Goal: Task Accomplishment & Management: Manage account settings

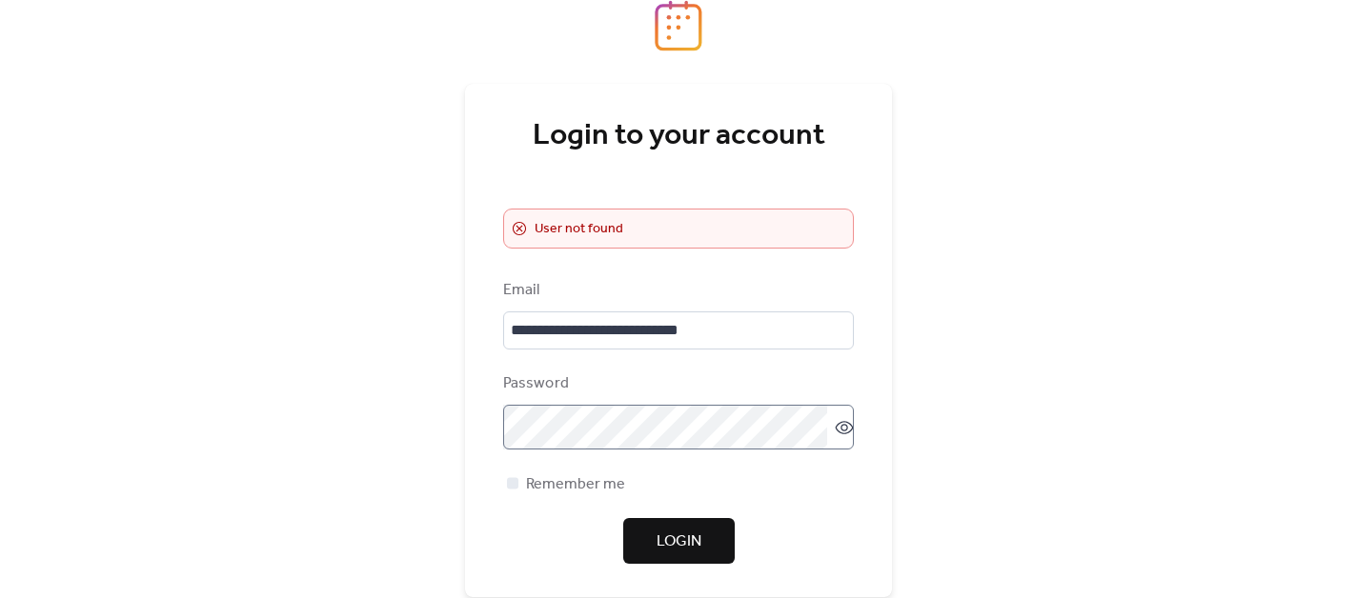
click at [836, 437] on icon at bounding box center [844, 427] width 19 height 19
click at [697, 550] on span "Login" at bounding box center [678, 542] width 45 height 23
click at [695, 554] on span "Login" at bounding box center [678, 542] width 45 height 23
click at [761, 335] on input "**********" at bounding box center [678, 331] width 351 height 38
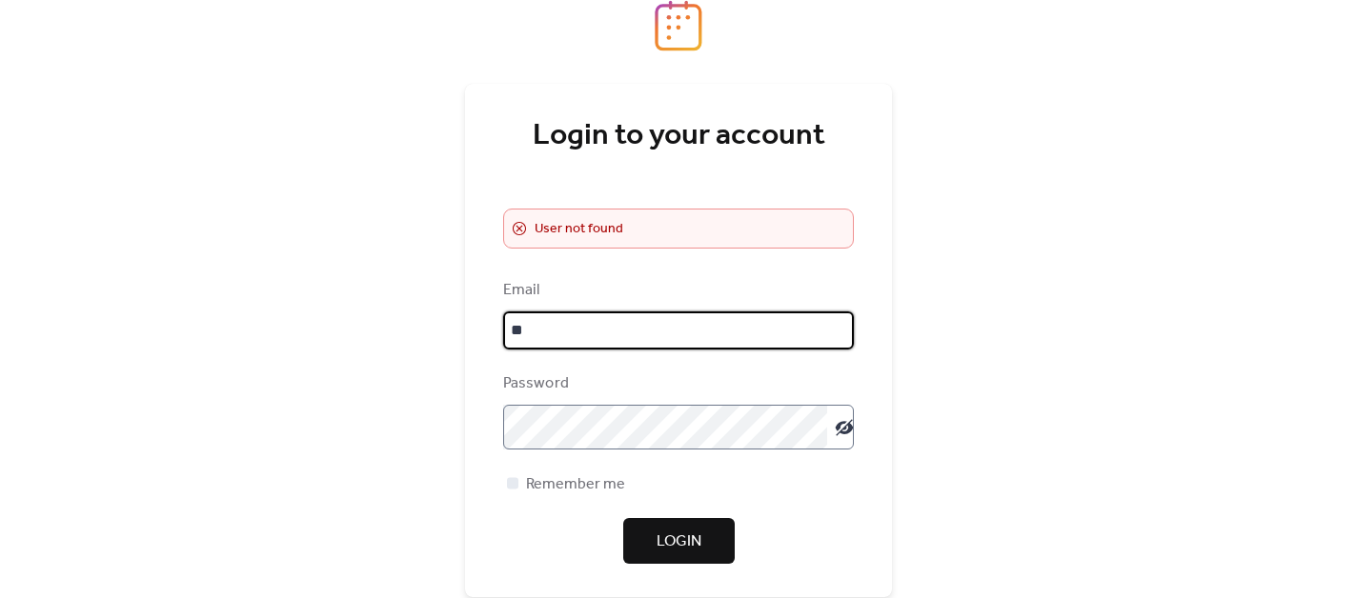
type input "*"
type input "**********"
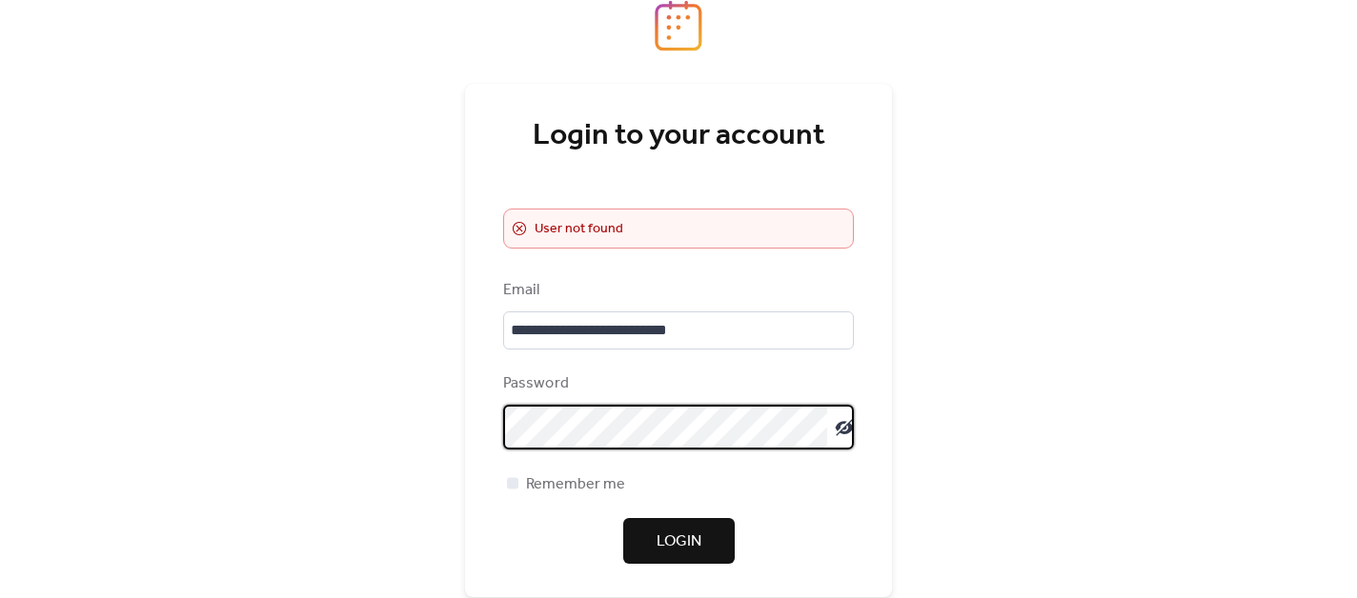
click at [690, 552] on span "Login" at bounding box center [678, 542] width 45 height 23
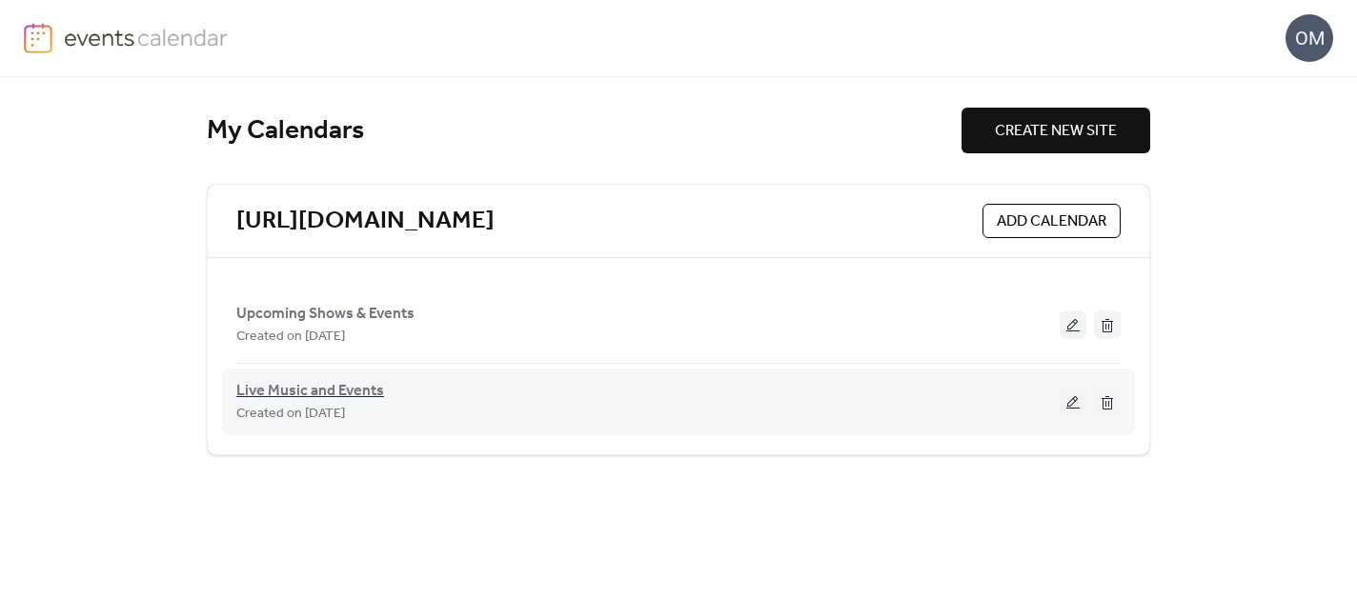
click at [359, 384] on span "Live Music and Events" at bounding box center [310, 391] width 148 height 23
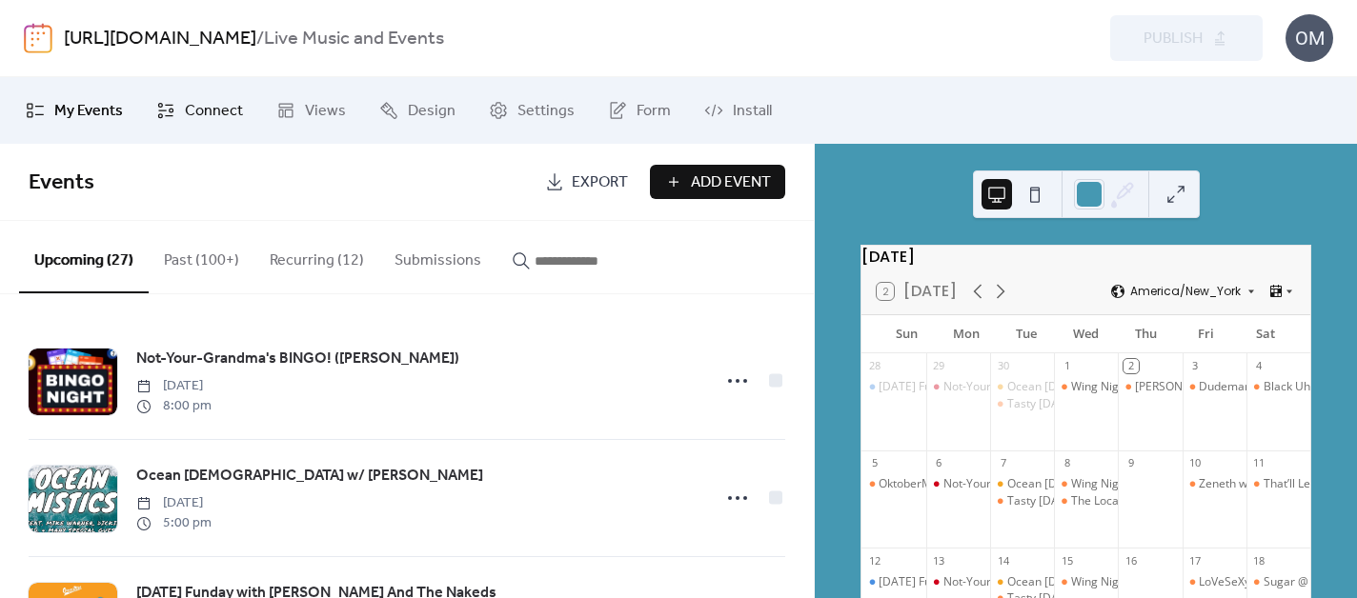
click at [193, 117] on span "Connect" at bounding box center [214, 111] width 58 height 23
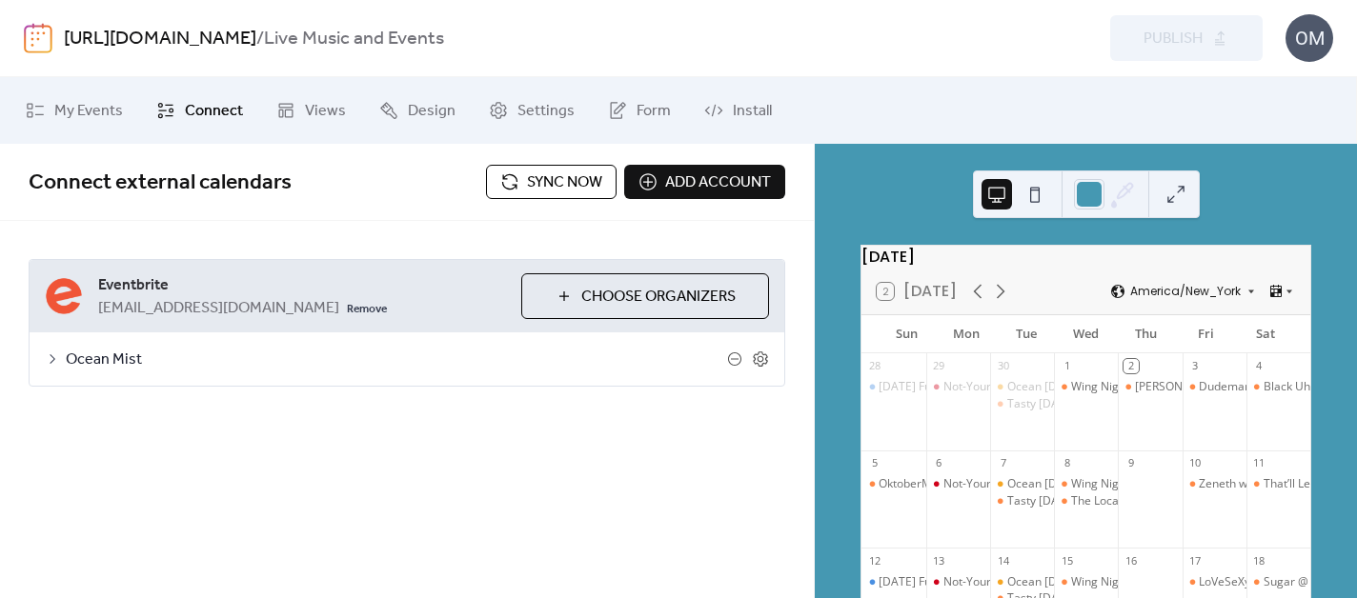
click at [570, 189] on span "Sync now" at bounding box center [564, 183] width 75 height 23
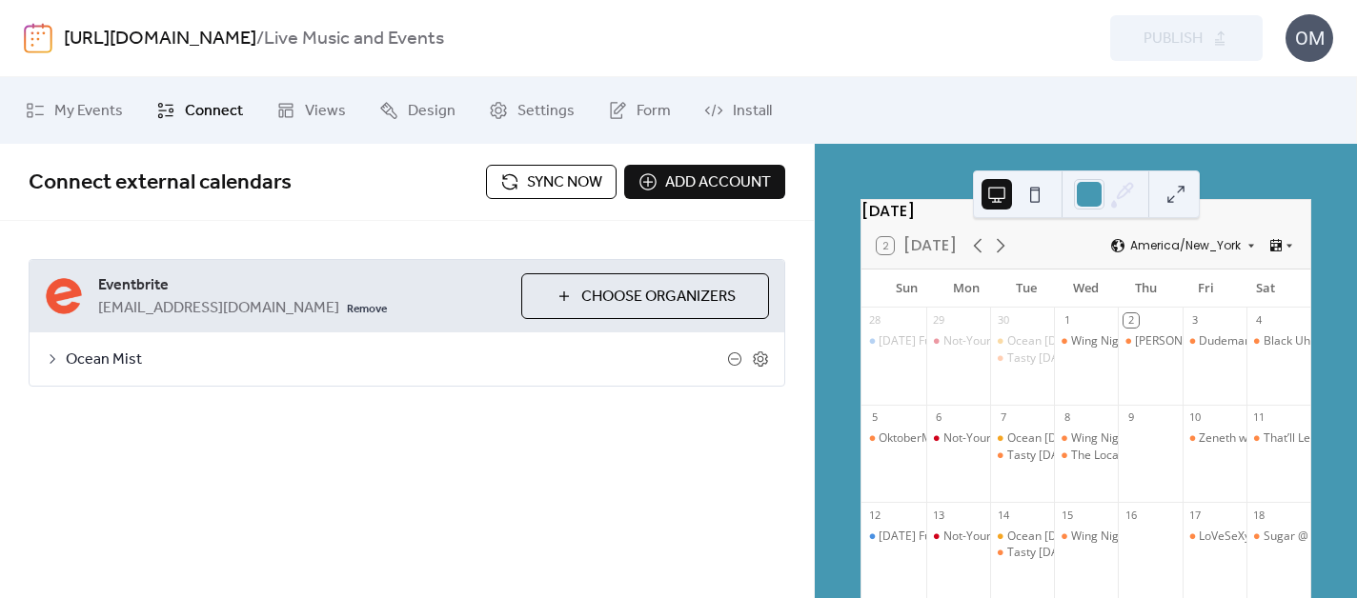
scroll to position [10, 0]
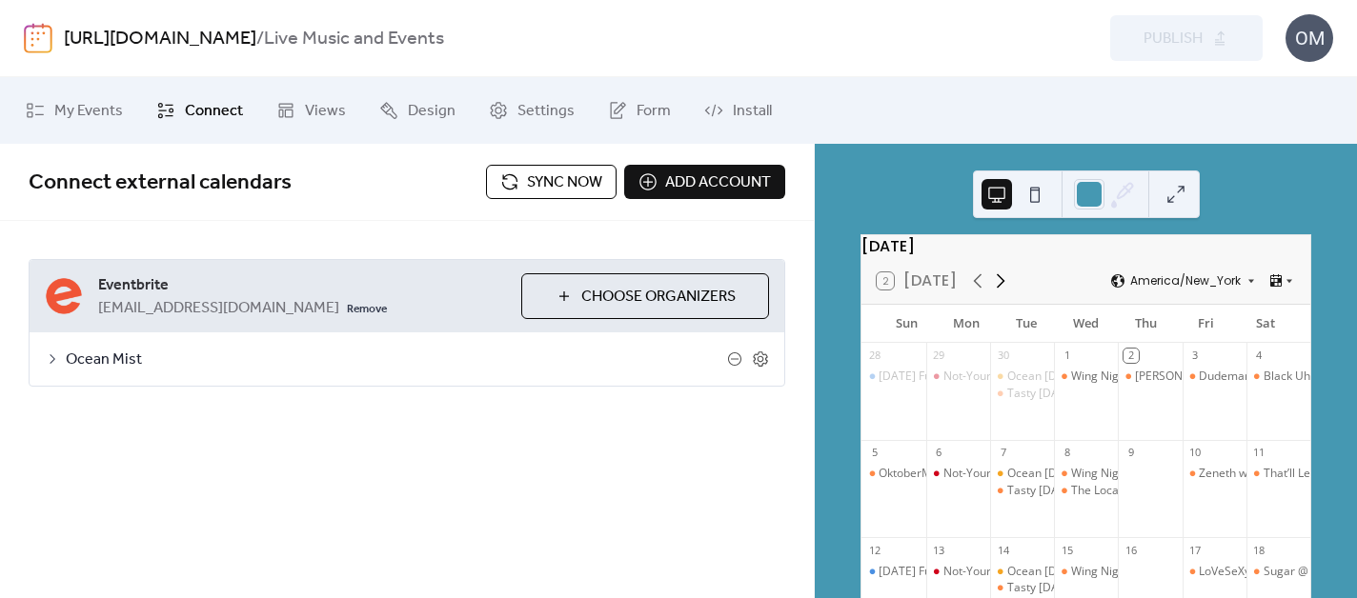
click at [997, 293] on icon at bounding box center [1000, 281] width 23 height 23
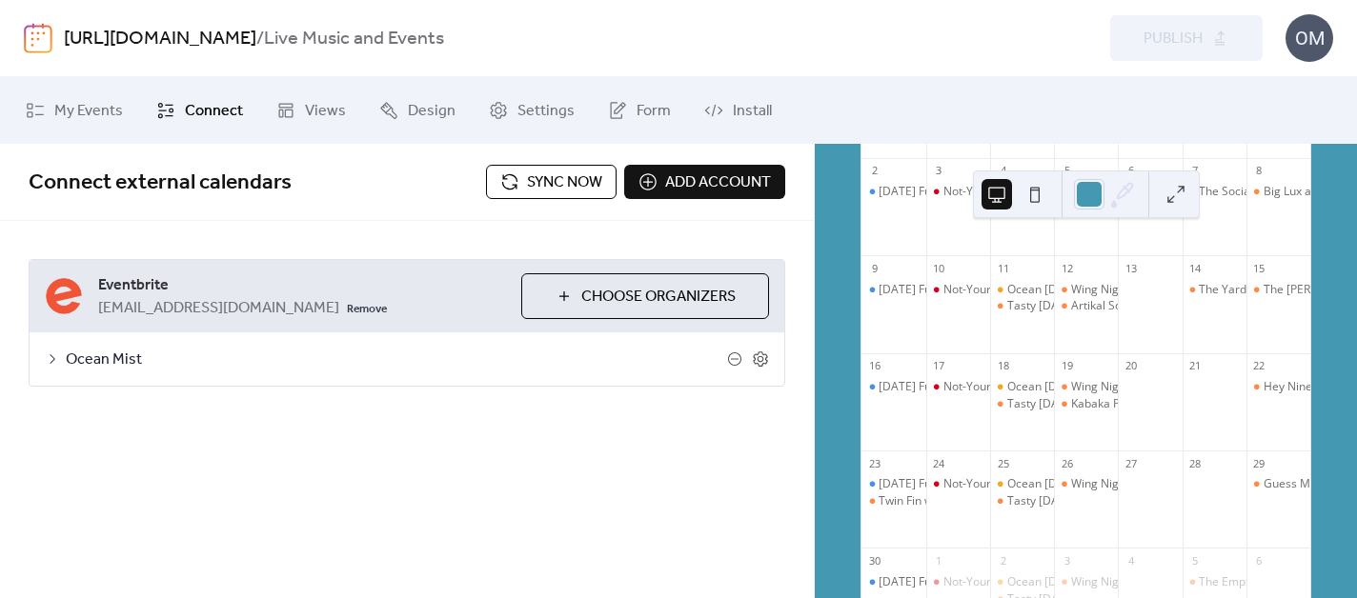
scroll to position [299, 0]
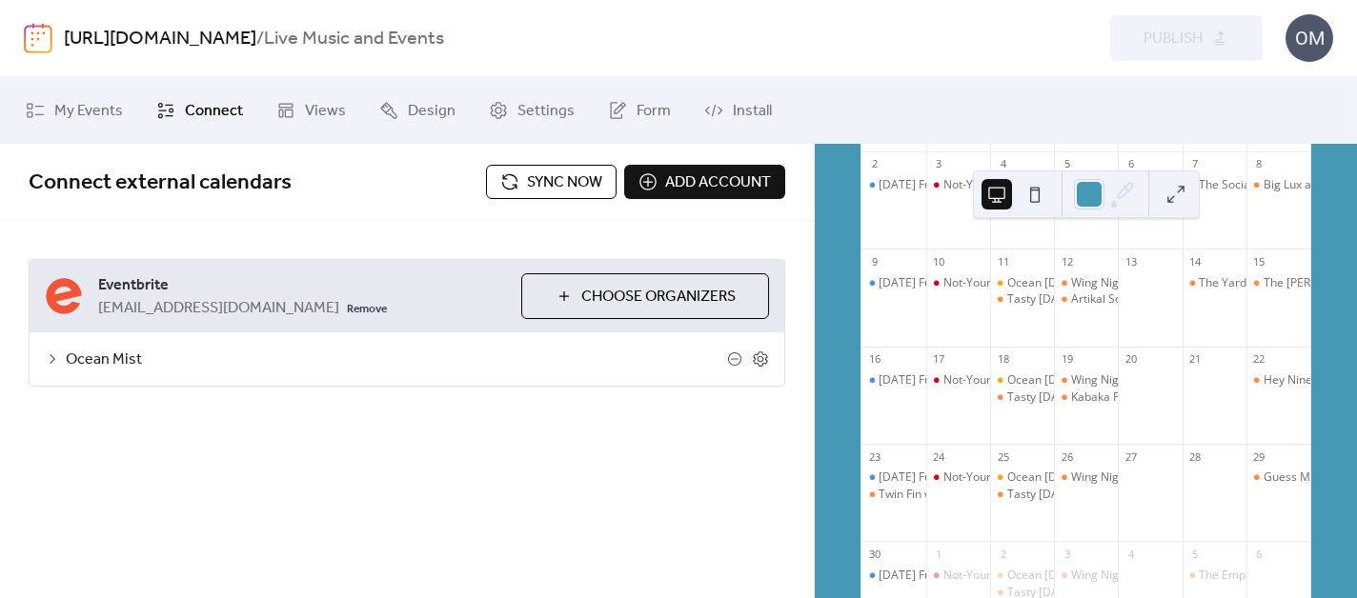
click at [1320, 42] on div "OM" at bounding box center [1309, 38] width 48 height 48
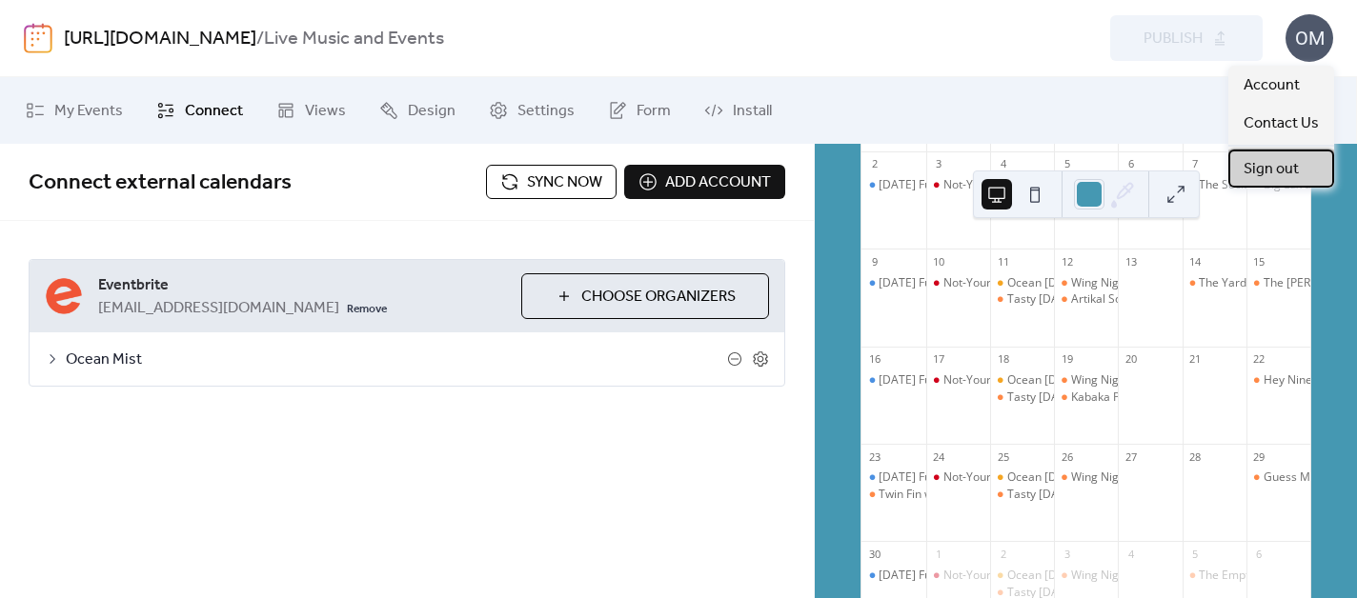
click at [1282, 164] on span "Sign out" at bounding box center [1270, 169] width 55 height 23
click at [1311, 53] on div "OM" at bounding box center [1309, 38] width 48 height 48
click at [1274, 167] on span "Sign out" at bounding box center [1270, 169] width 55 height 23
